Goal: Check status: Check status

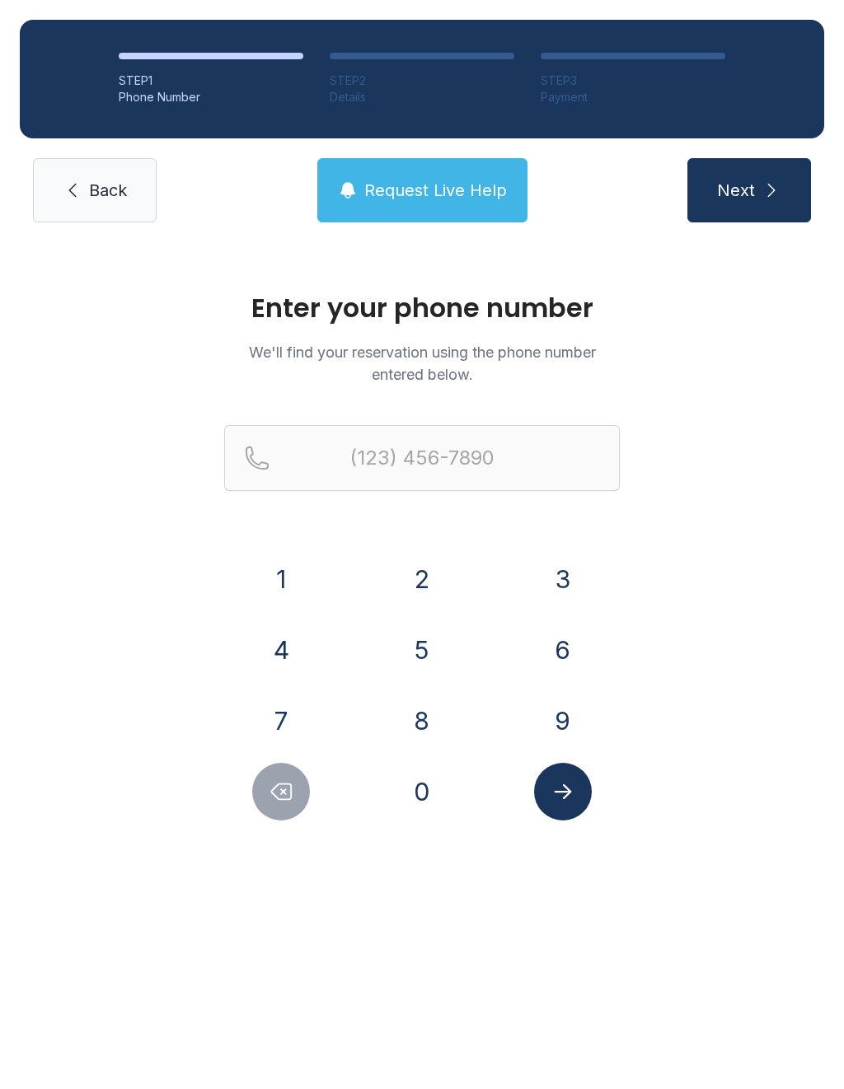
click at [543, 654] on button "6" at bounding box center [563, 650] width 58 height 58
click at [299, 733] on button "7" at bounding box center [281, 721] width 58 height 58
click at [442, 727] on button "8" at bounding box center [422, 721] width 58 height 58
click at [430, 576] on button "2" at bounding box center [422, 579] width 58 height 58
click at [422, 576] on button "2" at bounding box center [422, 579] width 58 height 58
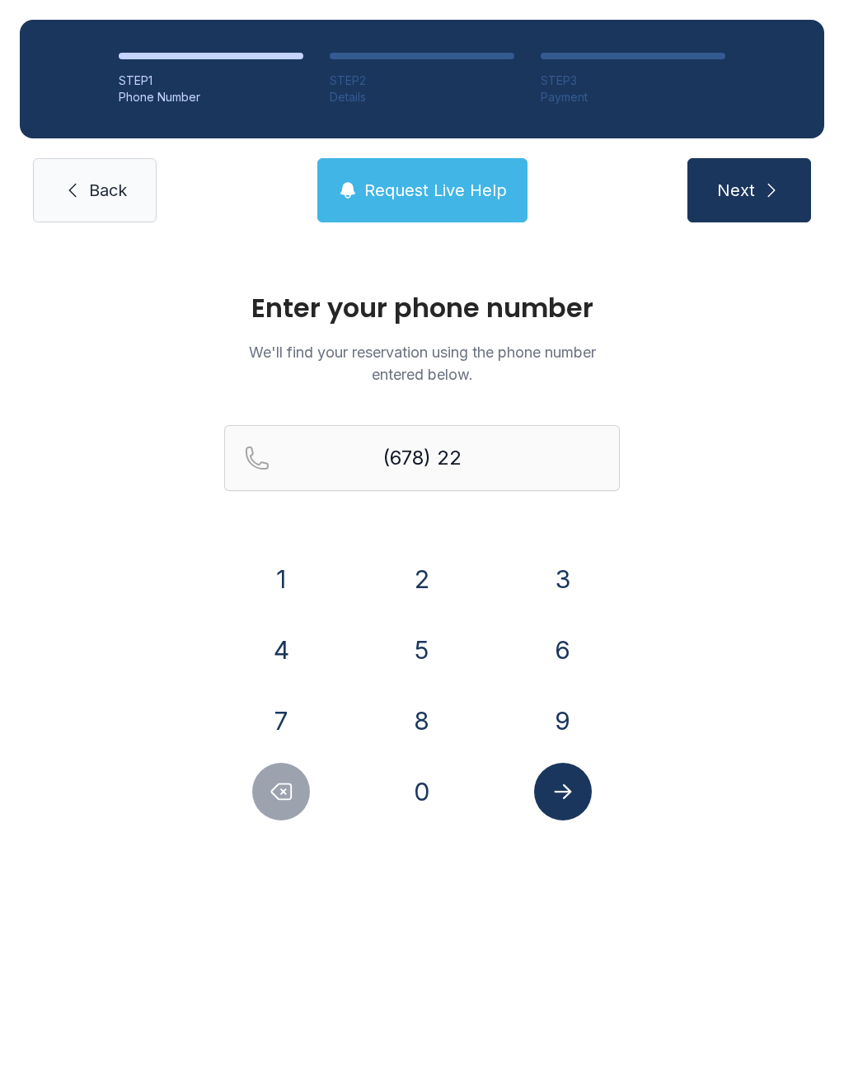
click at [308, 730] on button "7" at bounding box center [281, 721] width 58 height 58
click at [438, 742] on button "8" at bounding box center [422, 721] width 58 height 58
click at [443, 747] on div "8" at bounding box center [422, 721] width 115 height 58
click at [446, 737] on button "8" at bounding box center [422, 721] width 58 height 58
click at [433, 669] on button "5" at bounding box center [422, 650] width 58 height 58
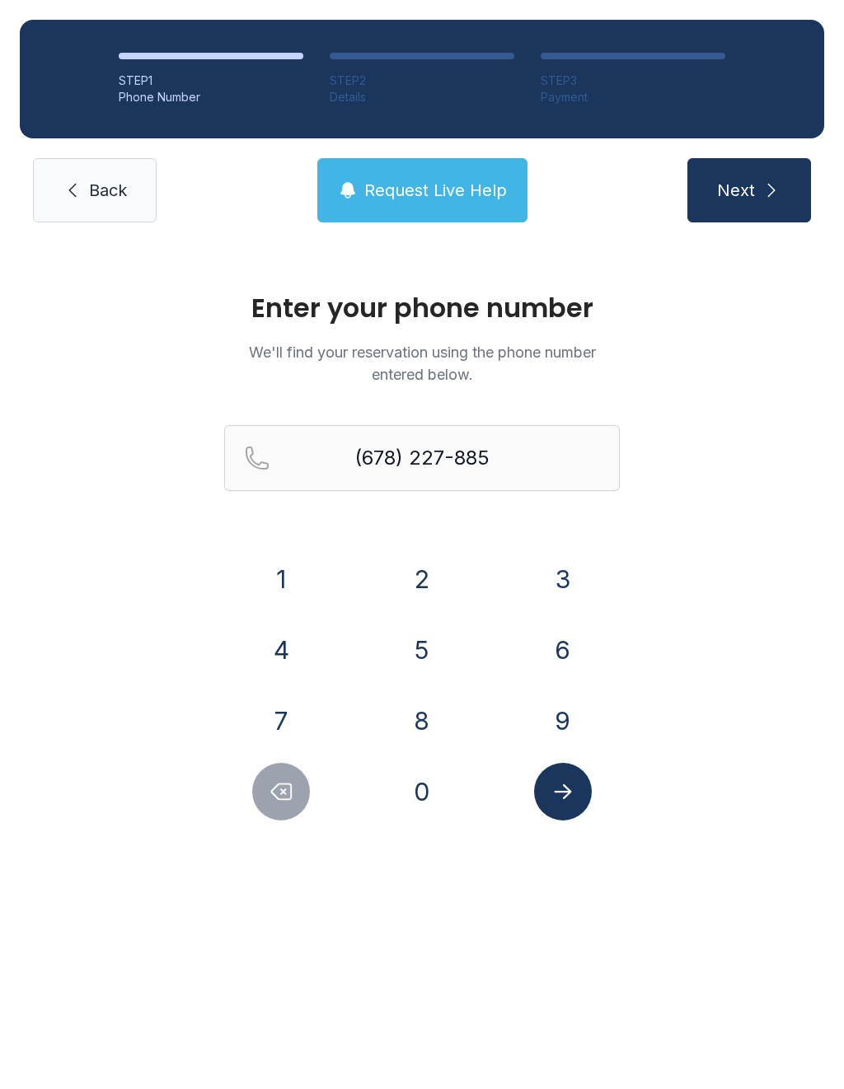
click at [283, 814] on button "Delete number" at bounding box center [281, 792] width 58 height 58
click at [443, 737] on button "8" at bounding box center [422, 721] width 58 height 58
click at [445, 647] on button "5" at bounding box center [422, 650] width 58 height 58
type input "[PHONE_NUMBER]"
click at [550, 818] on button "Submit lookup form" at bounding box center [563, 792] width 58 height 58
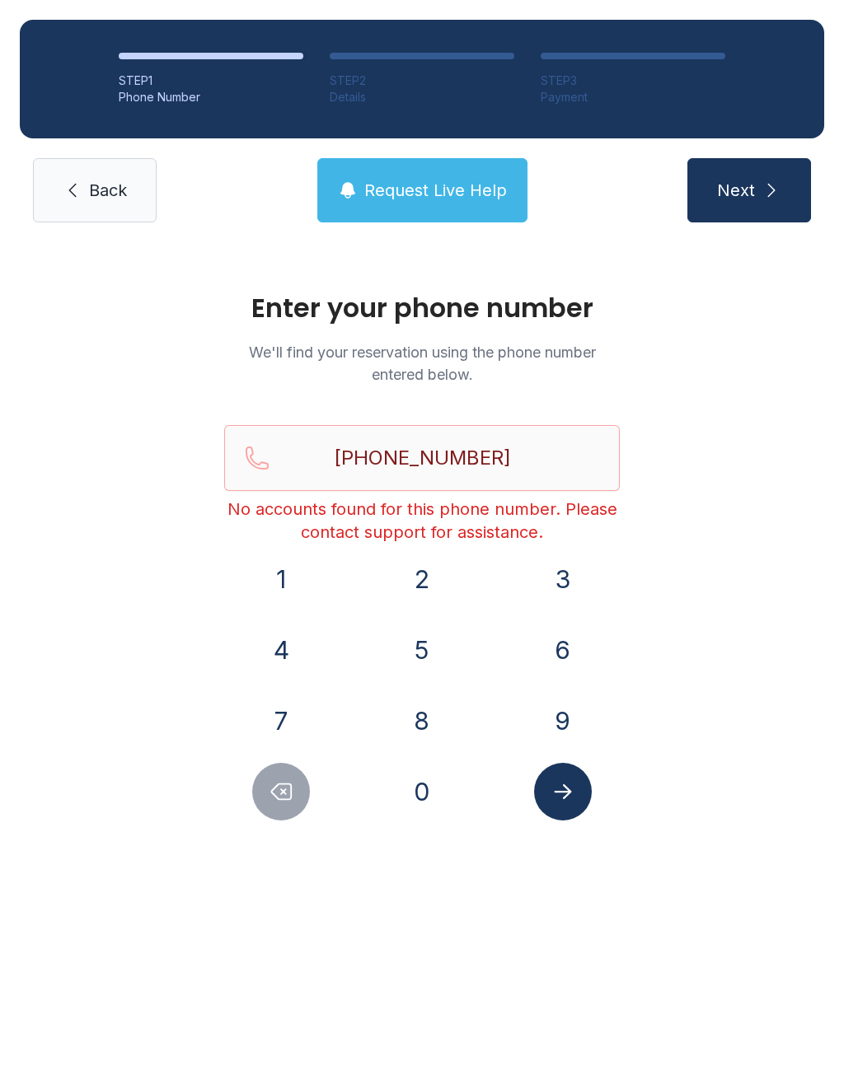
click at [767, 211] on button "Next" at bounding box center [749, 190] width 124 height 64
click at [91, 196] on span "Back" at bounding box center [108, 190] width 38 height 23
